Goal: Information Seeking & Learning: Learn about a topic

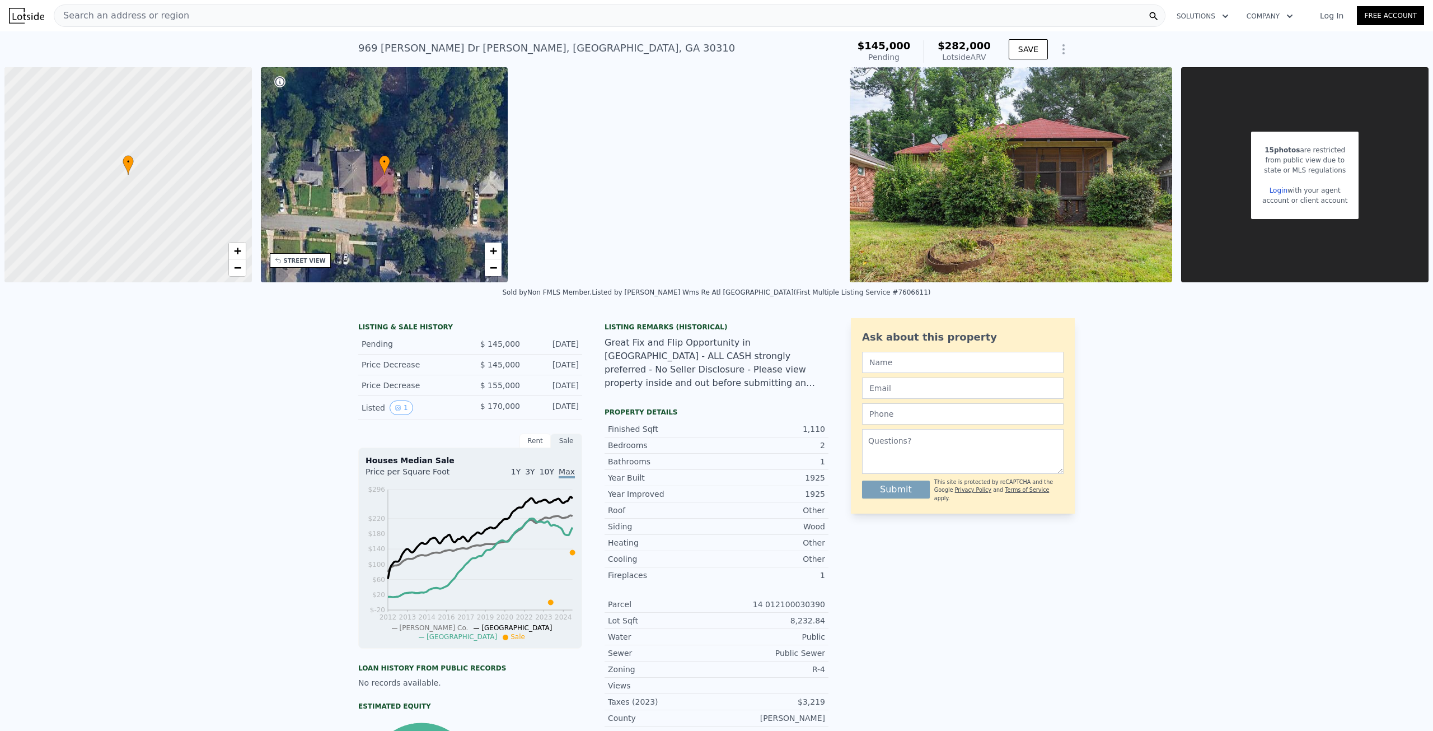
click at [31, 17] on img at bounding box center [26, 16] width 35 height 16
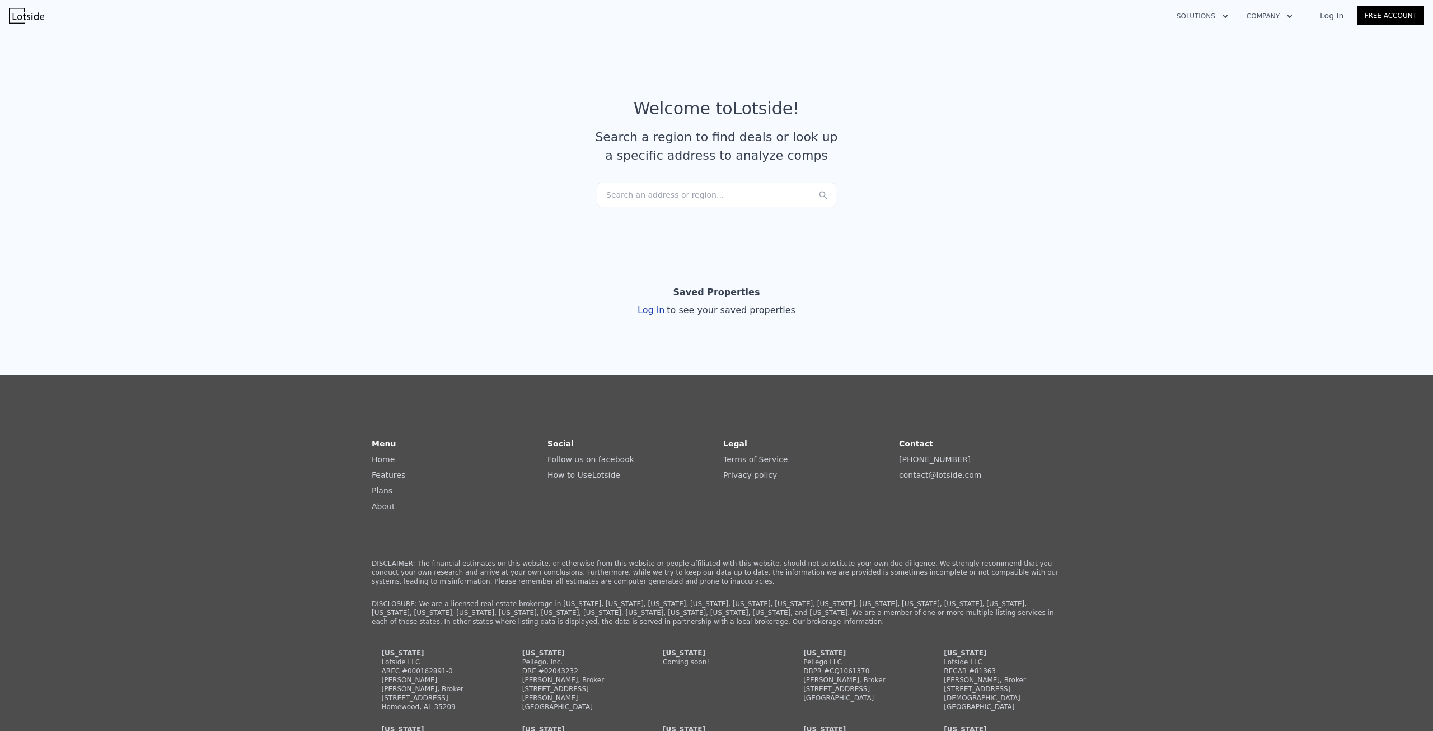
click at [666, 195] on div "Search an address or region..." at bounding box center [717, 195] width 240 height 25
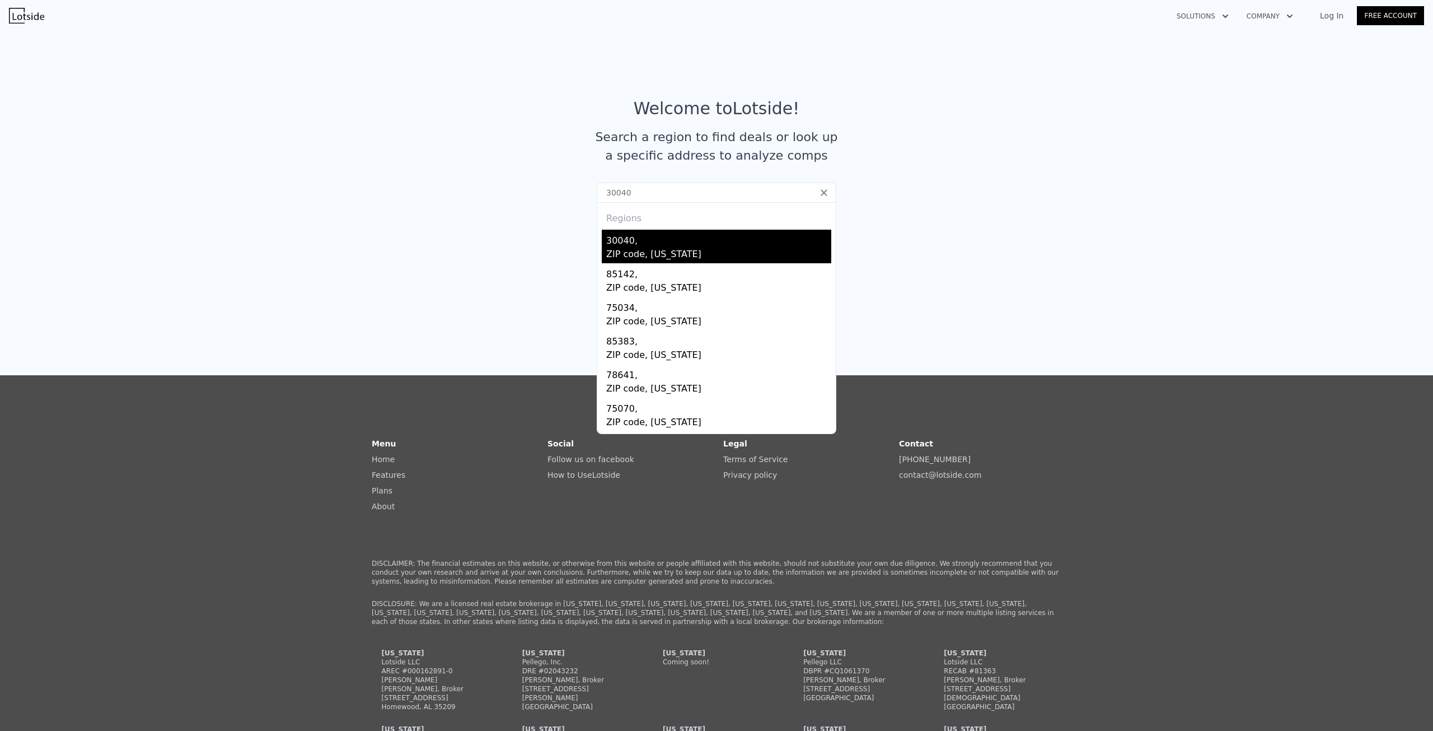
type input "30040"
click at [676, 250] on div "ZIP code, Georgia" at bounding box center [718, 255] width 225 height 16
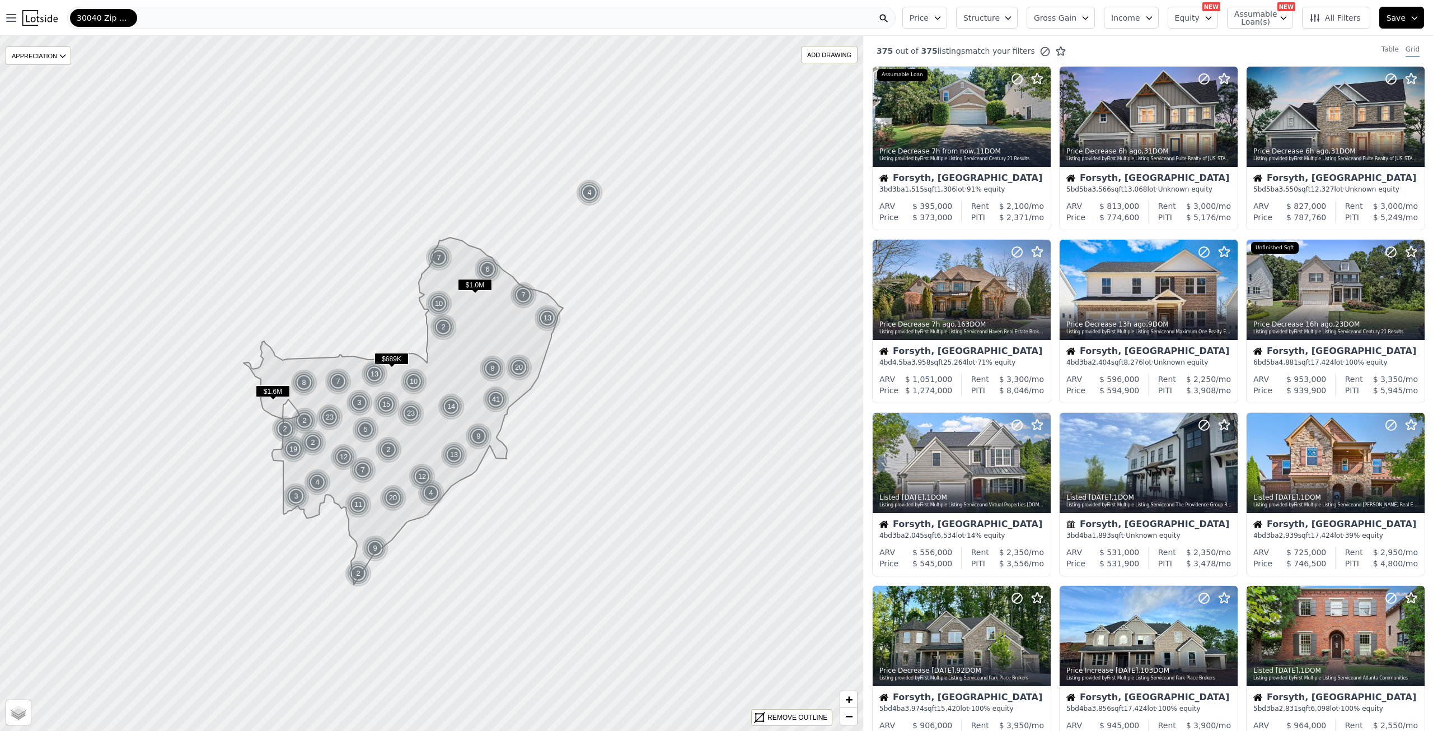
click at [431, 427] on icon at bounding box center [404, 410] width 320 height 347
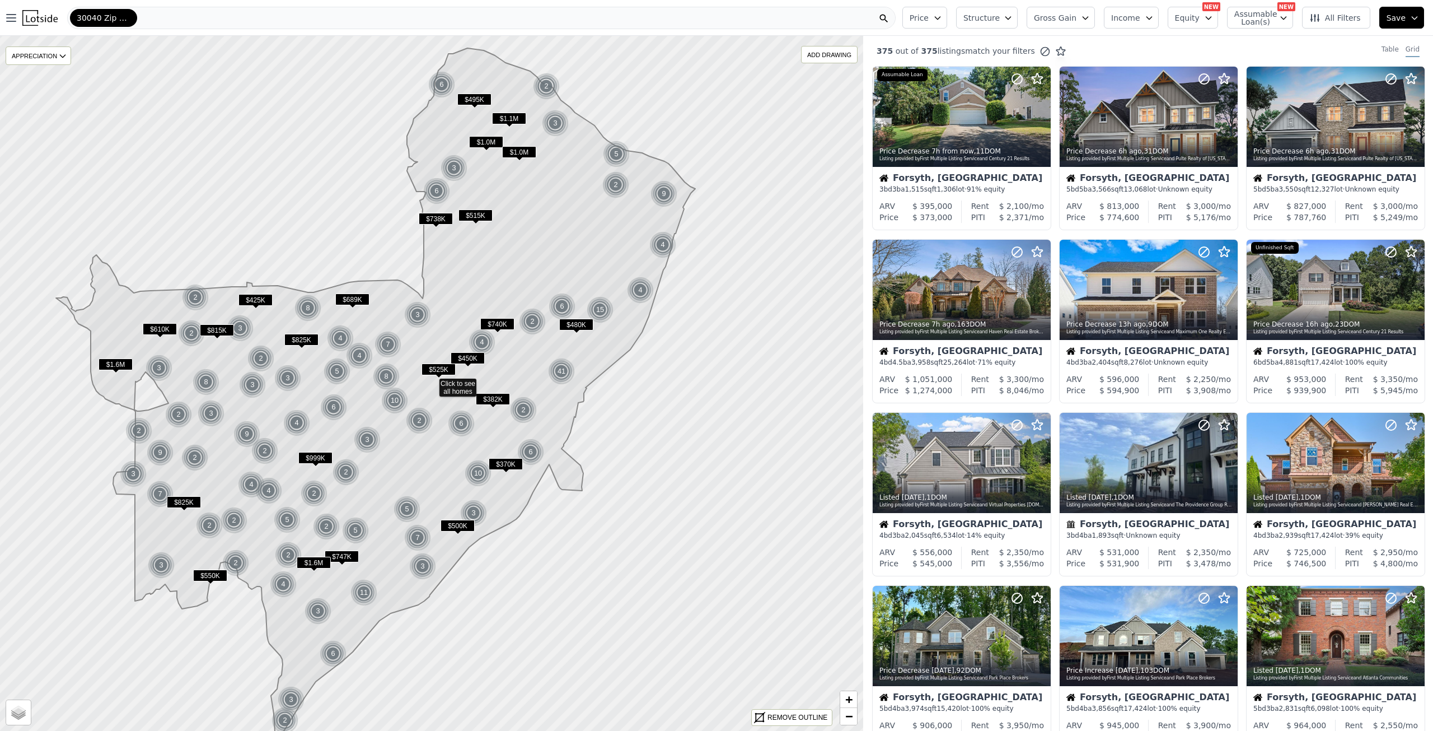
click at [426, 442] on icon at bounding box center [375, 395] width 639 height 694
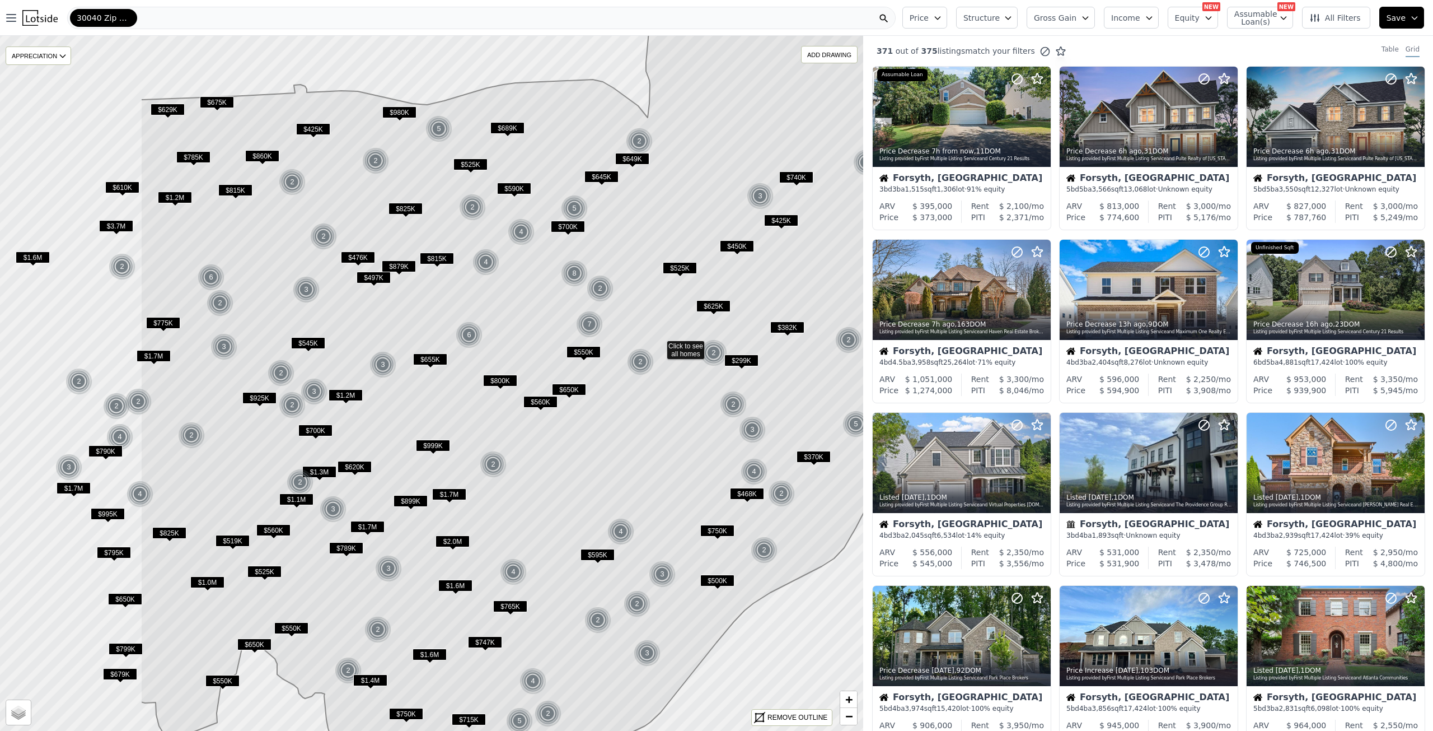
click at [606, 400] on icon at bounding box center [657, 345] width 1032 height 836
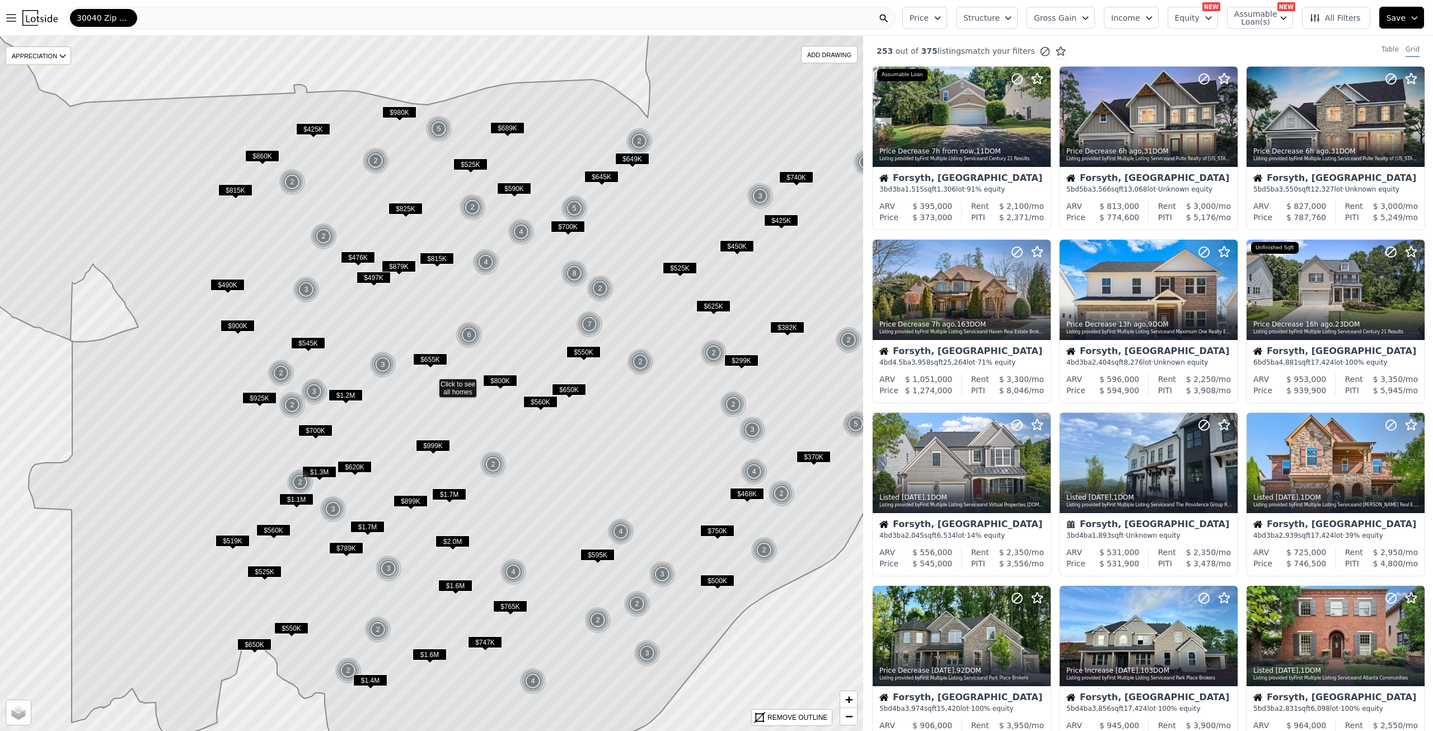
click at [318, 356] on icon at bounding box center [432, 383] width 1037 height 836
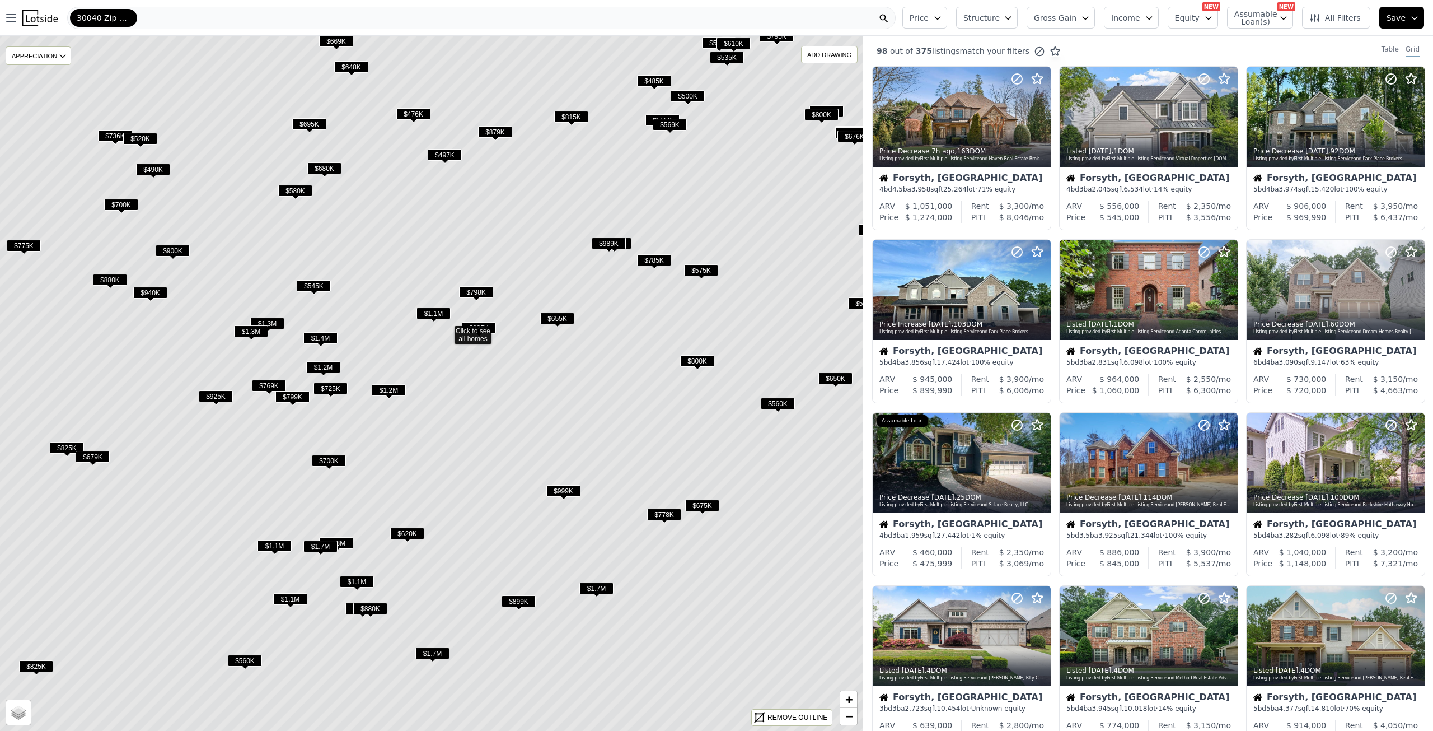
drag, startPoint x: 367, startPoint y: 535, endPoint x: 382, endPoint y: 481, distance: 55.8
click at [382, 481] on icon at bounding box center [447, 330] width 1038 height 836
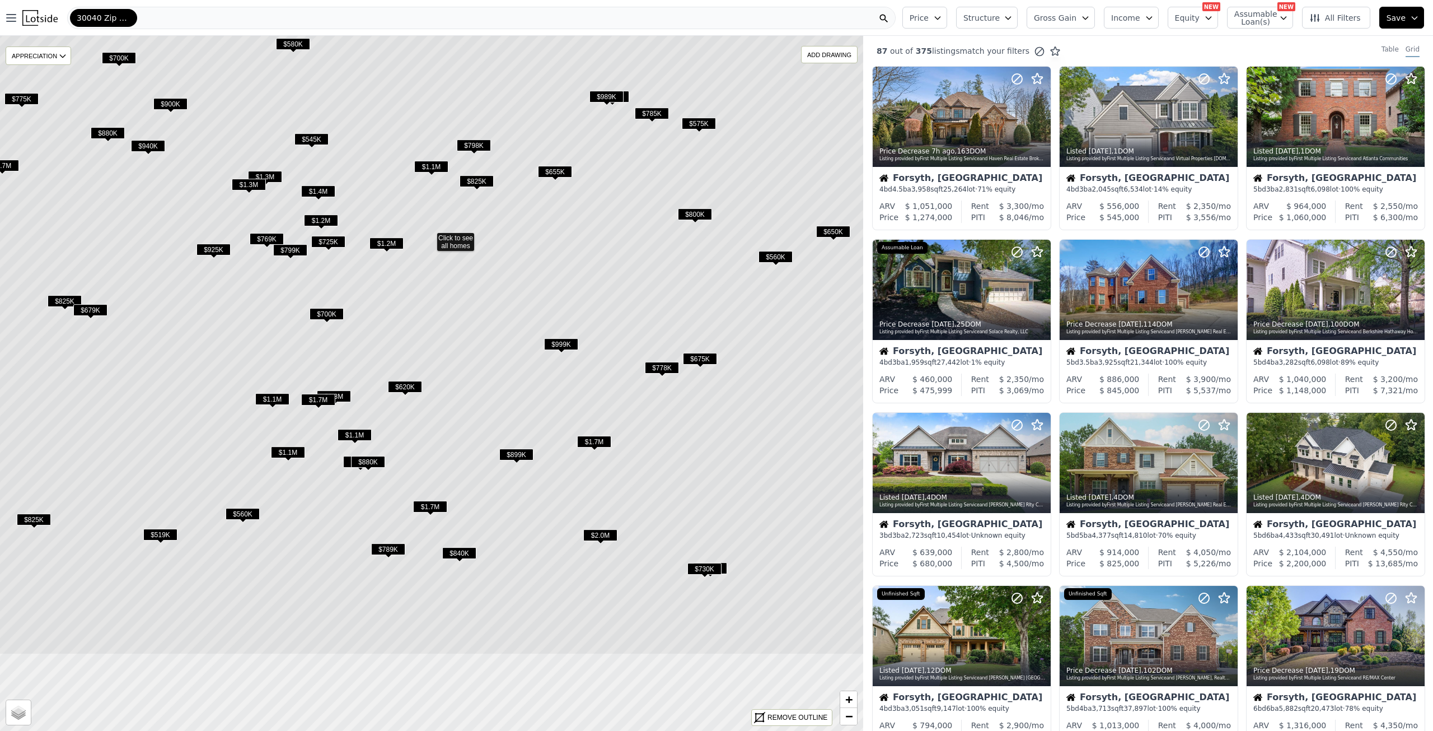
drag, startPoint x: 396, startPoint y: 591, endPoint x: 394, endPoint y: 444, distance: 146.7
click at [394, 444] on icon at bounding box center [429, 237] width 1038 height 836
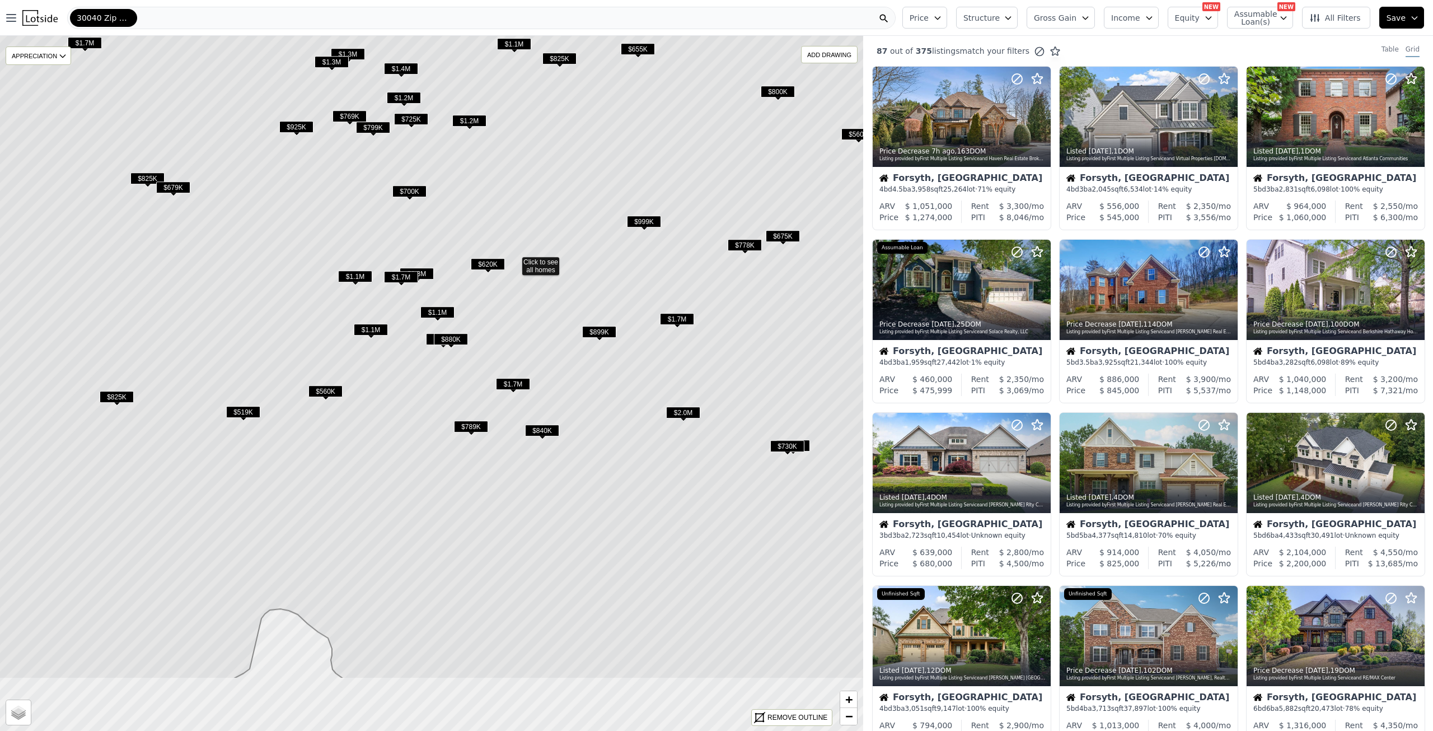
drag, startPoint x: 359, startPoint y: 603, endPoint x: 442, endPoint y: 482, distance: 147.1
click at [442, 482] on icon at bounding box center [515, 261] width 1038 height 836
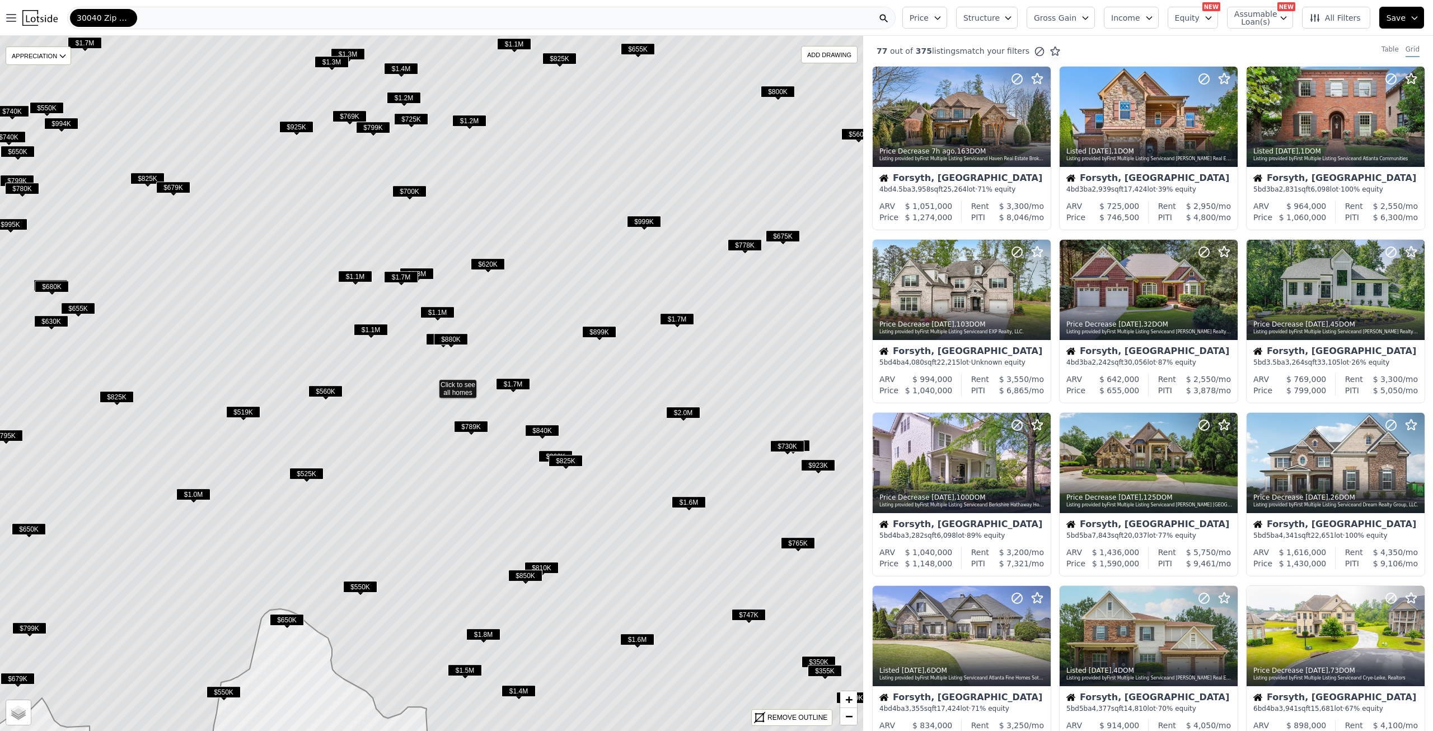
click at [487, 263] on span "$620K" at bounding box center [488, 264] width 34 height 12
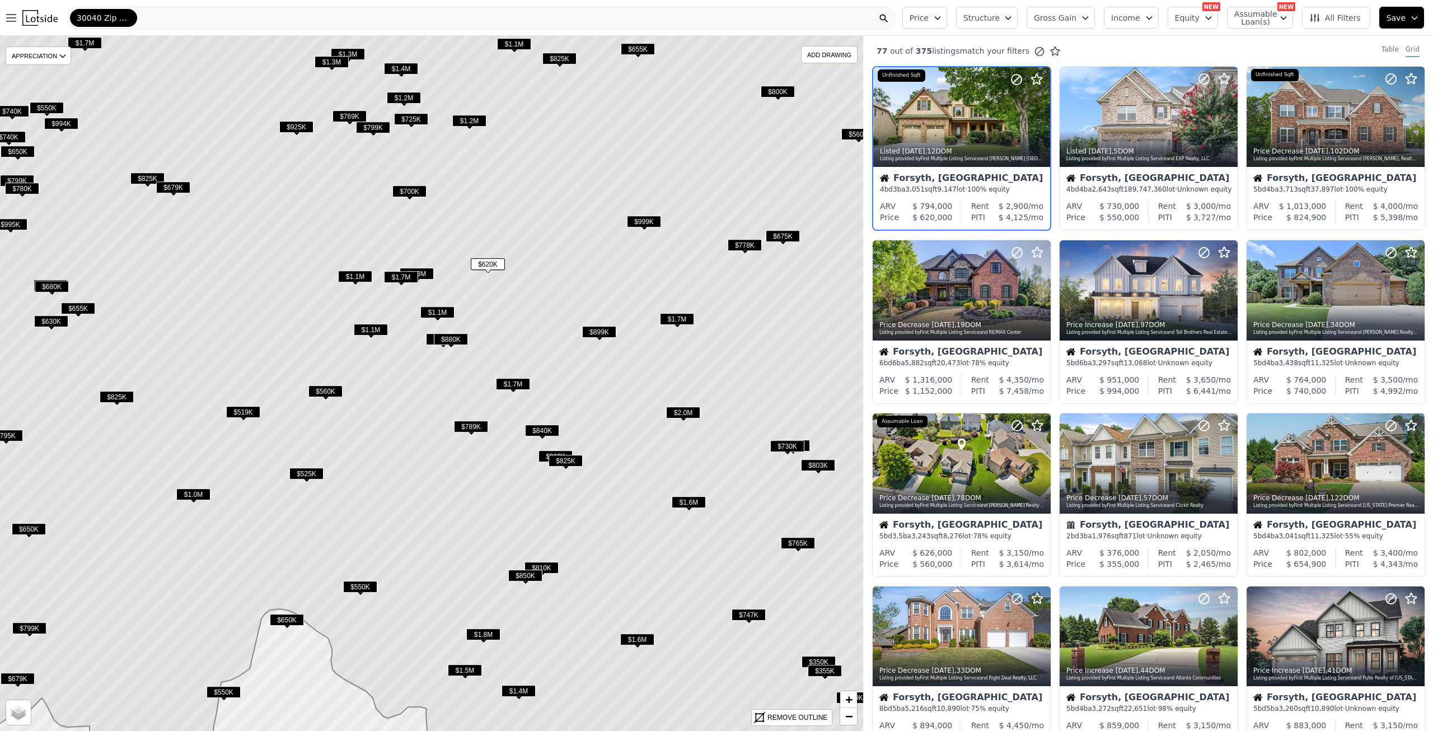
click at [957, 188] on div "4 bd 3 ba 3,051 sqft 9,147 lot · 100% equity" at bounding box center [962, 189] width 164 height 9
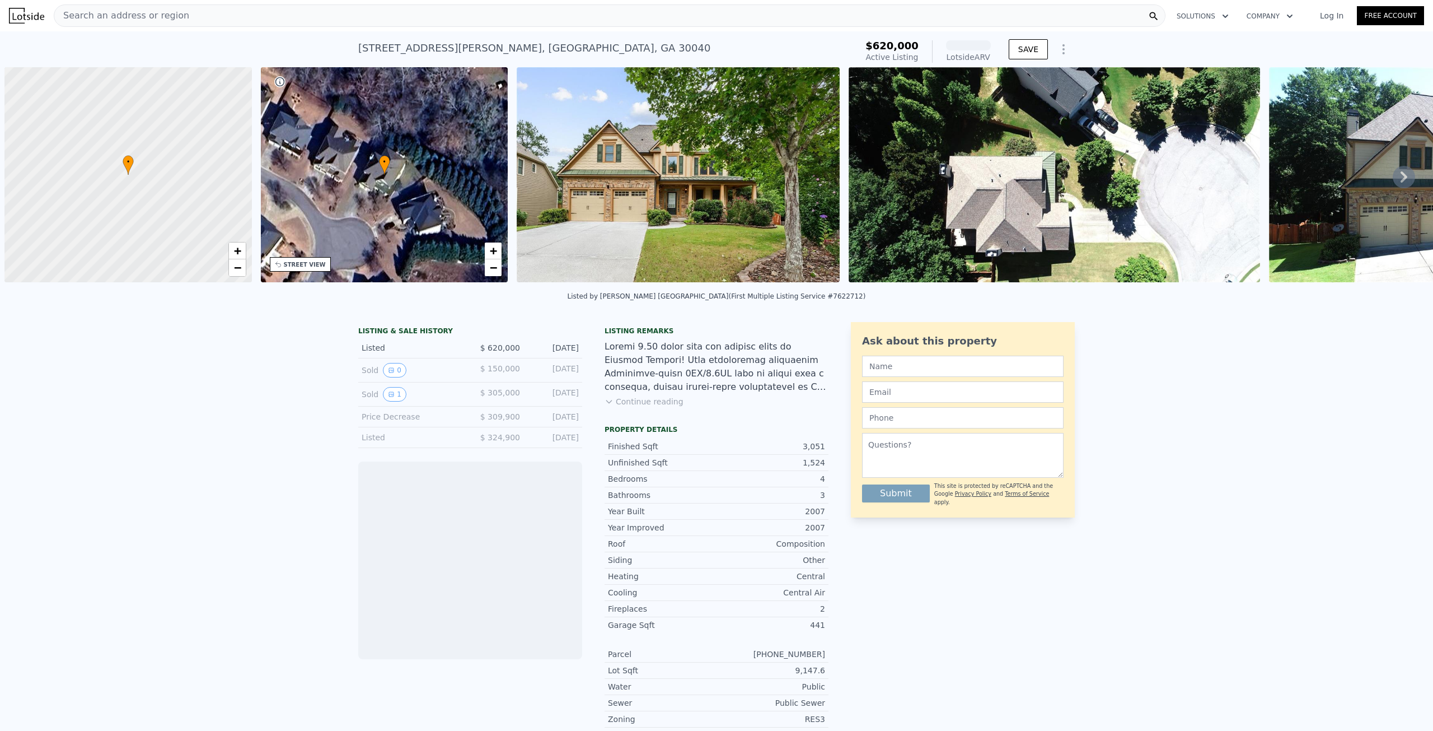
scroll to position [0, 4]
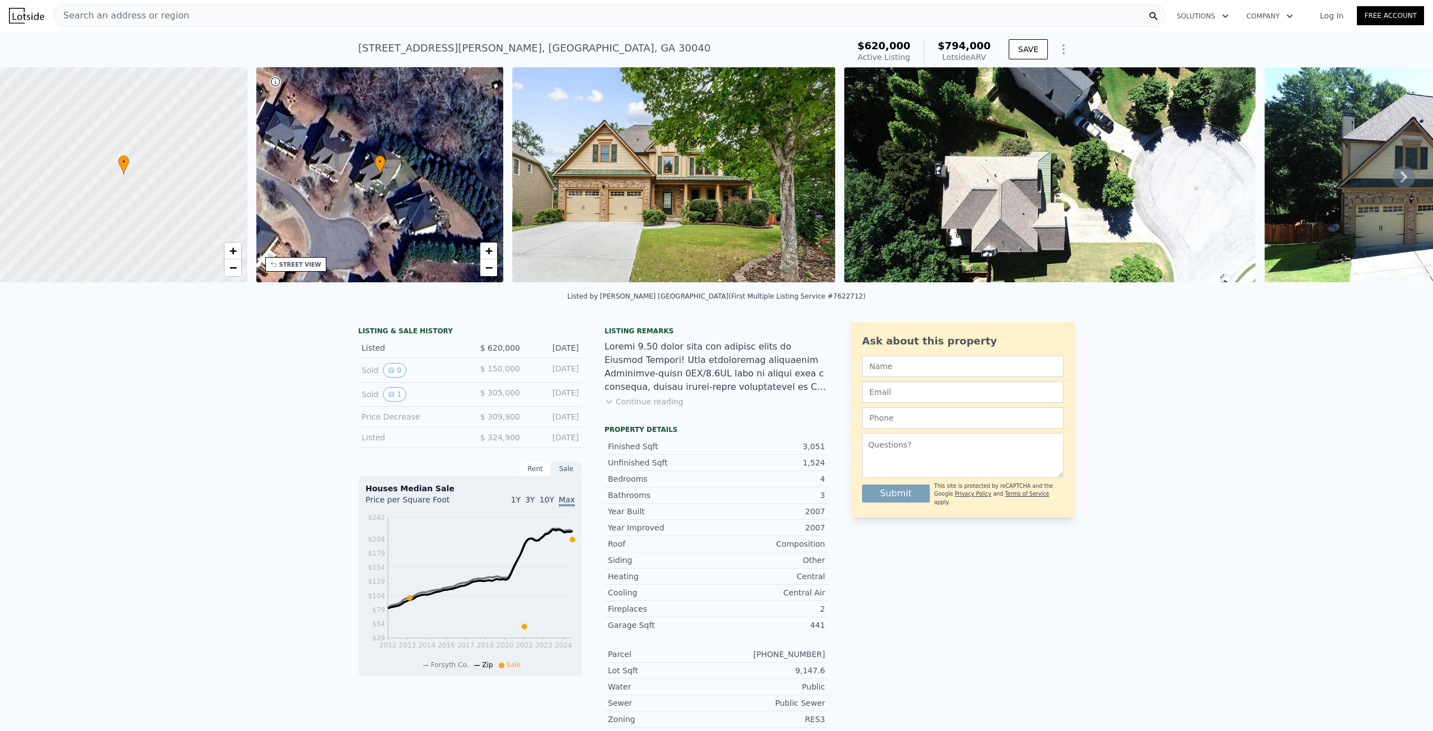
click at [1328, 494] on div "LISTING & SALE HISTORY Listed $ 620,000 [DATE] Sold 0 $ 150,000 [DATE] Sold 1 $…" at bounding box center [716, 587] width 1433 height 548
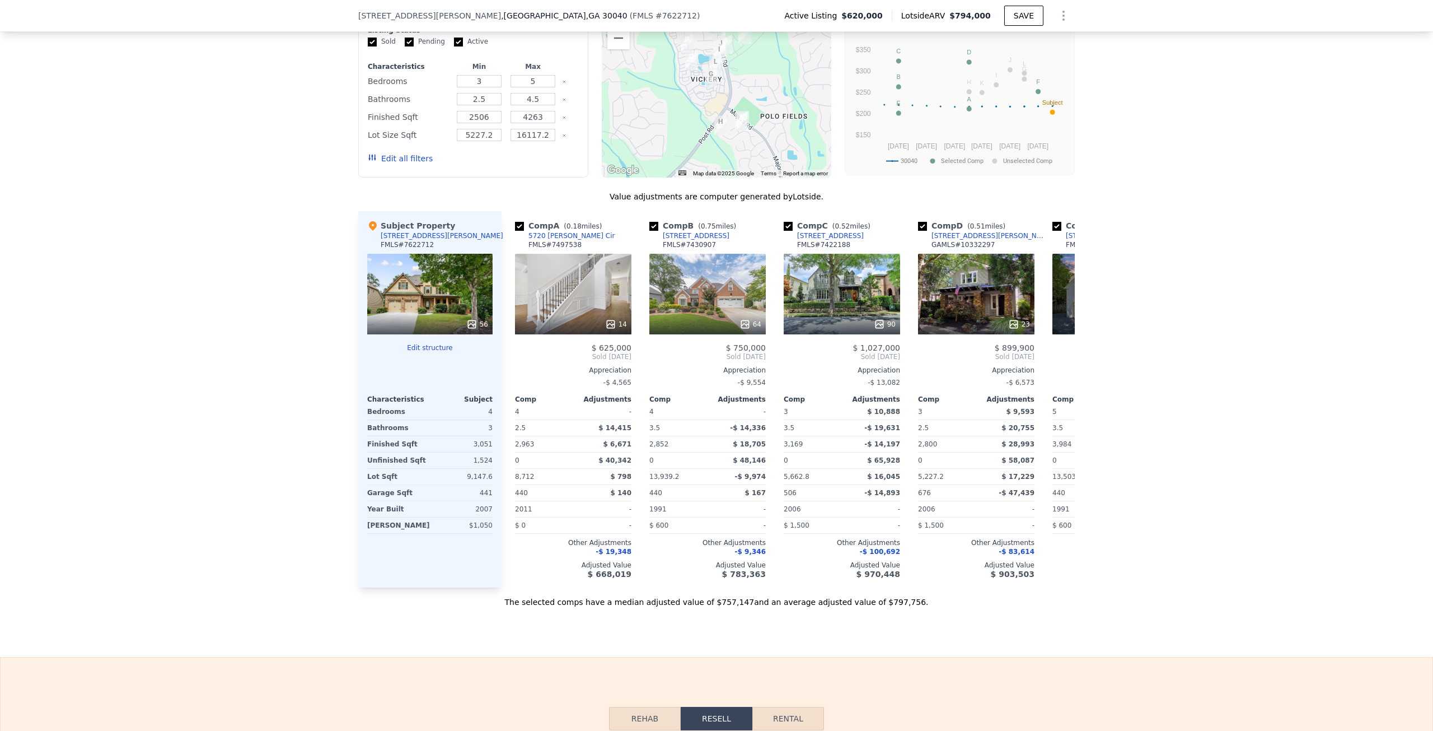
scroll to position [847, 0]
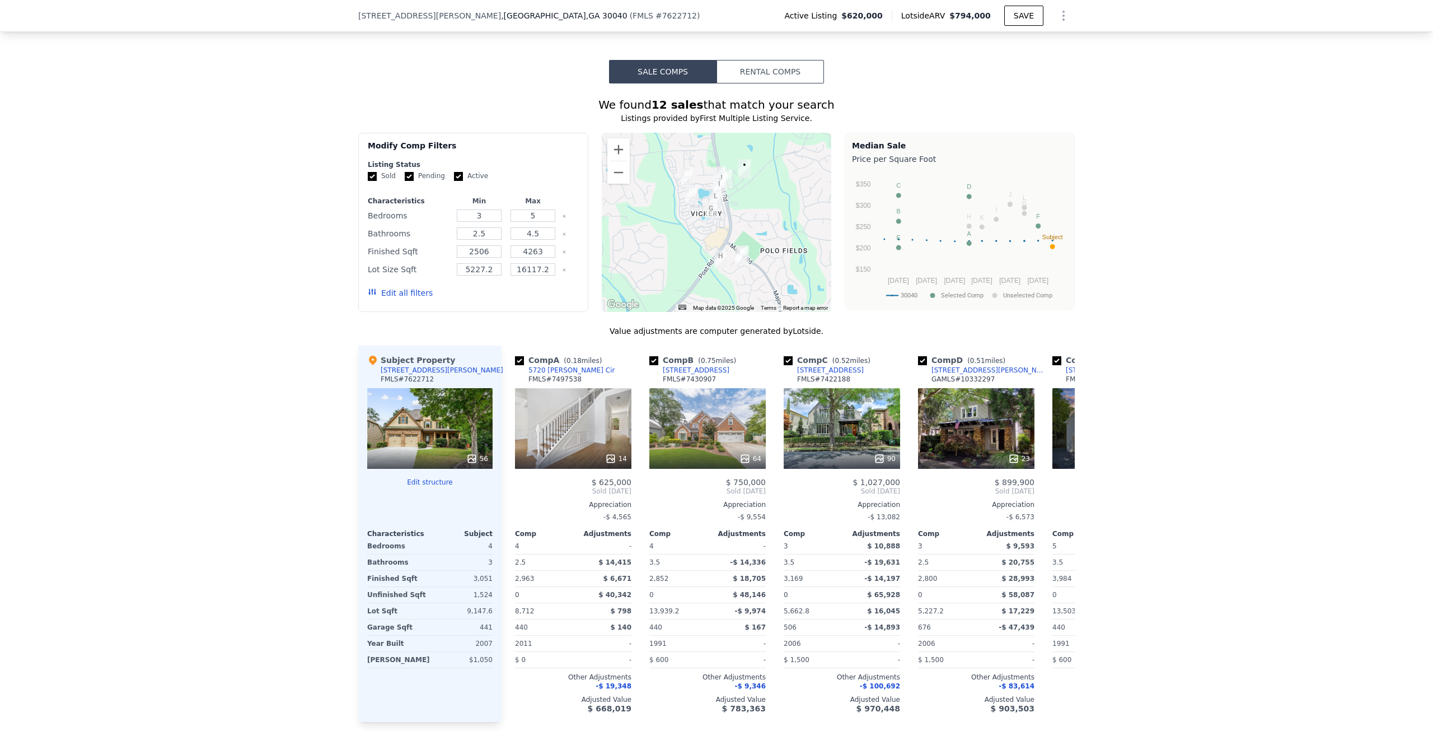
click at [774, 60] on button "Rental Comps" at bounding box center [771, 72] width 108 height 24
